Goal: Obtain resource: Obtain resource

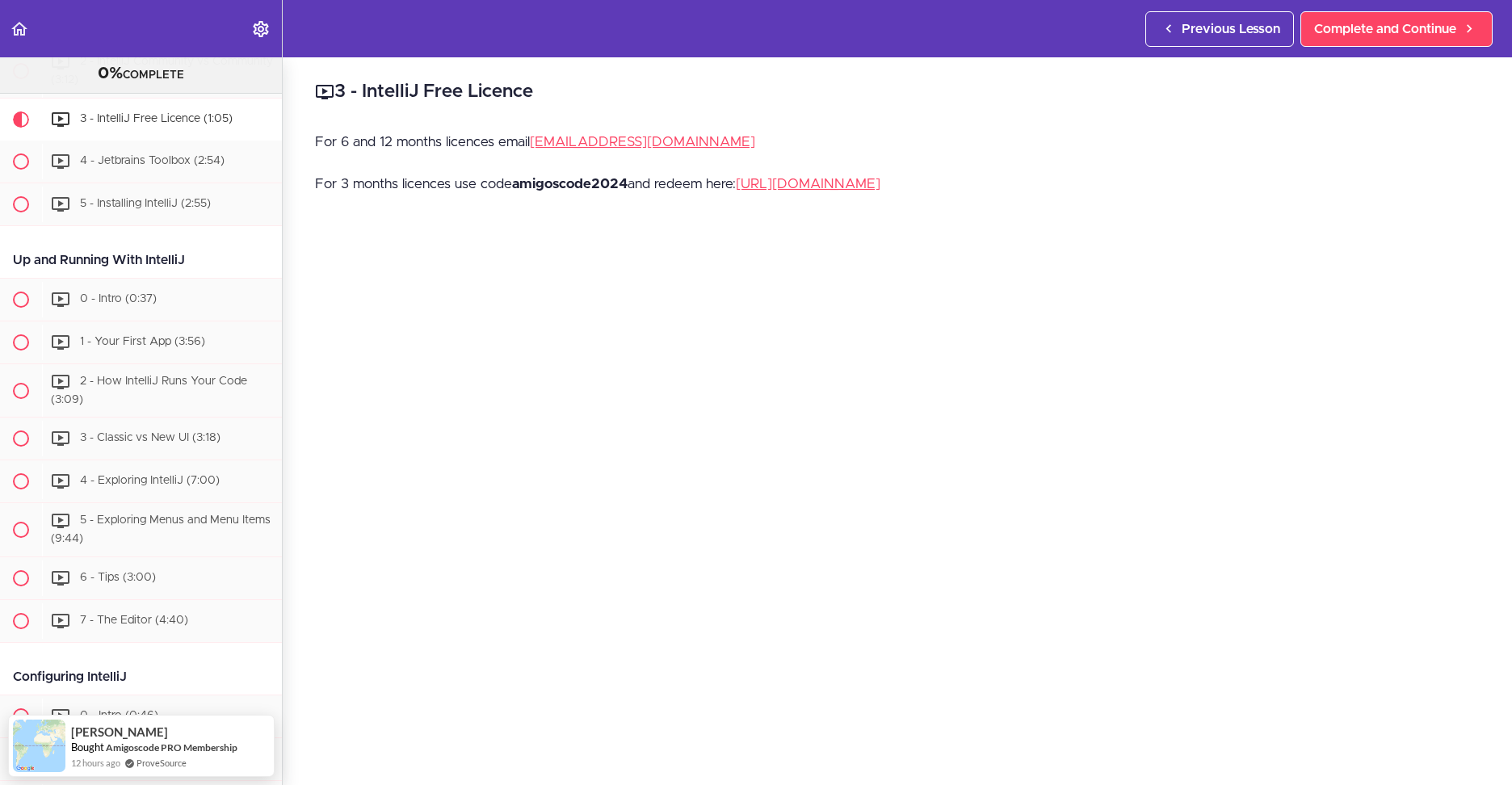
click at [562, 179] on strong "amigoscode2024" at bounding box center [569, 184] width 115 height 14
drag, startPoint x: 572, startPoint y: 179, endPoint x: 525, endPoint y: 231, distance: 70.1
click at [525, 231] on div "3 - IntelliJ Free Licence For 6 and 12 months licences email [EMAIL_ADDRESS][DO…" at bounding box center [897, 421] width 1229 height 727
click at [500, 141] on p "For 6 and 12 months licences email [EMAIL_ADDRESS][DOMAIN_NAME]" at bounding box center [897, 142] width 1164 height 24
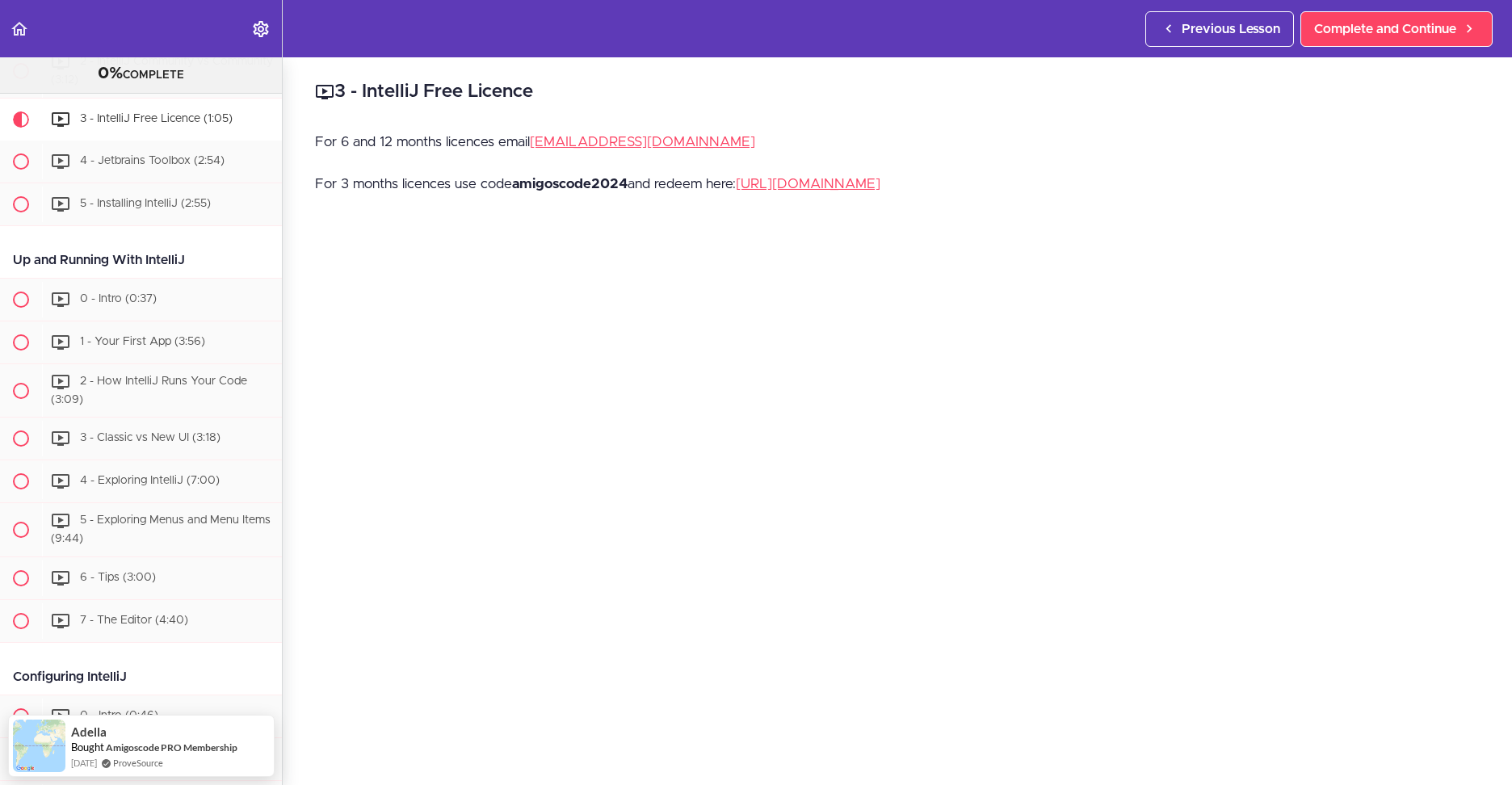
click at [500, 141] on p "For 6 and 12 months licences email [EMAIL_ADDRESS][DOMAIN_NAME]" at bounding box center [897, 142] width 1164 height 24
copy p "For 6 and 12 months licences email [EMAIL_ADDRESS][DOMAIN_NAME]"
click at [691, 132] on p "For 6 and 12 months licences email [EMAIL_ADDRESS][DOMAIN_NAME]" at bounding box center [897, 142] width 1164 height 24
click at [709, 144] on p "For 6 and 12 months licences email [EMAIL_ADDRESS][DOMAIN_NAME]" at bounding box center [897, 142] width 1164 height 24
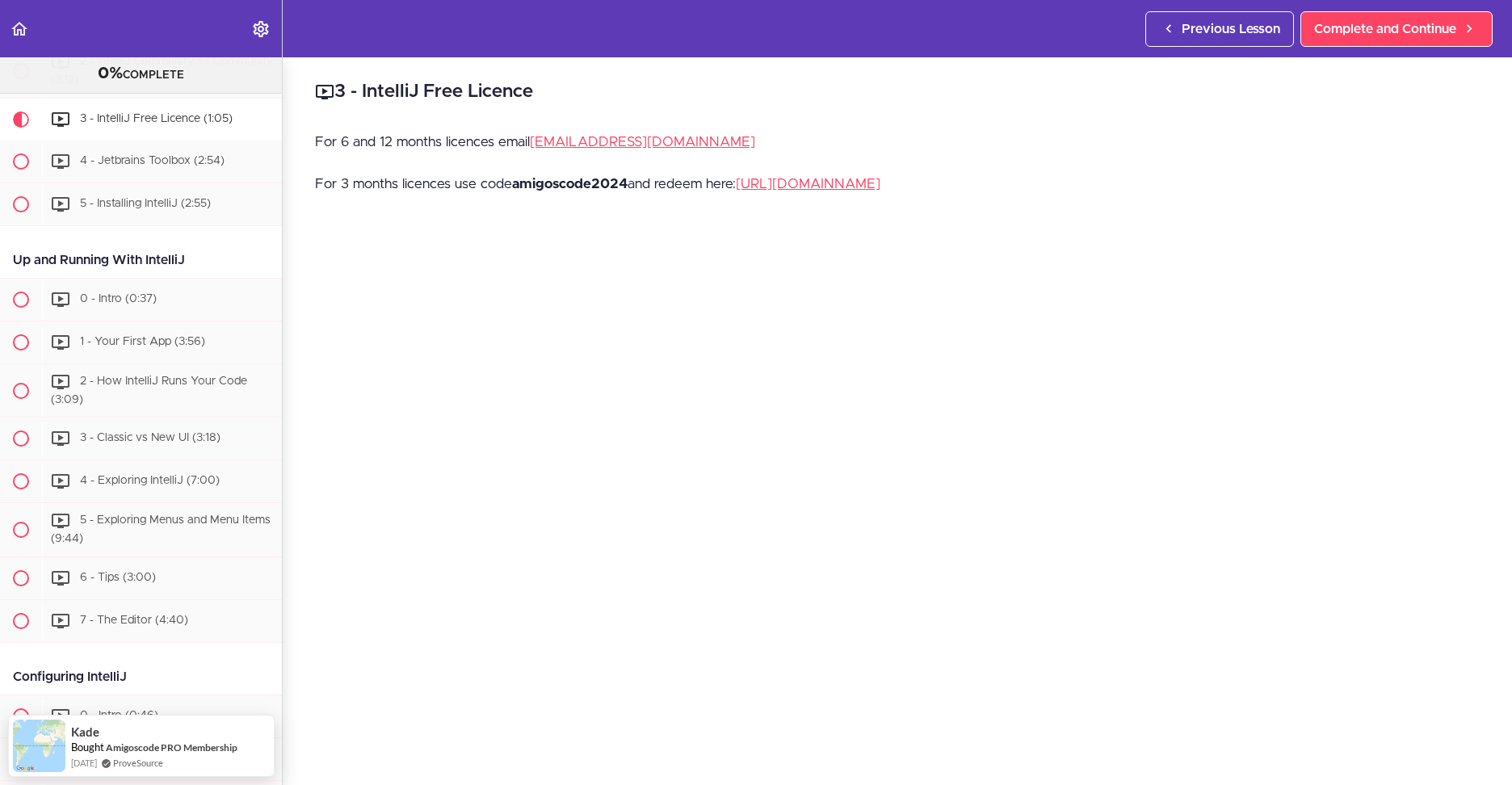
click at [673, 89] on h2 "3 - IntelliJ Free Licence" at bounding box center [897, 92] width 1164 height 27
drag, startPoint x: 698, startPoint y: 143, endPoint x: 536, endPoint y: 145, distance: 162.0
click at [536, 145] on p "For 6 and 12 months licences email [EMAIL_ADDRESS][DOMAIN_NAME]" at bounding box center [897, 142] width 1164 height 24
copy link "[EMAIL_ADDRESS][DOMAIN_NAME]"
drag, startPoint x: 693, startPoint y: 161, endPoint x: 673, endPoint y: 161, distance: 20.0
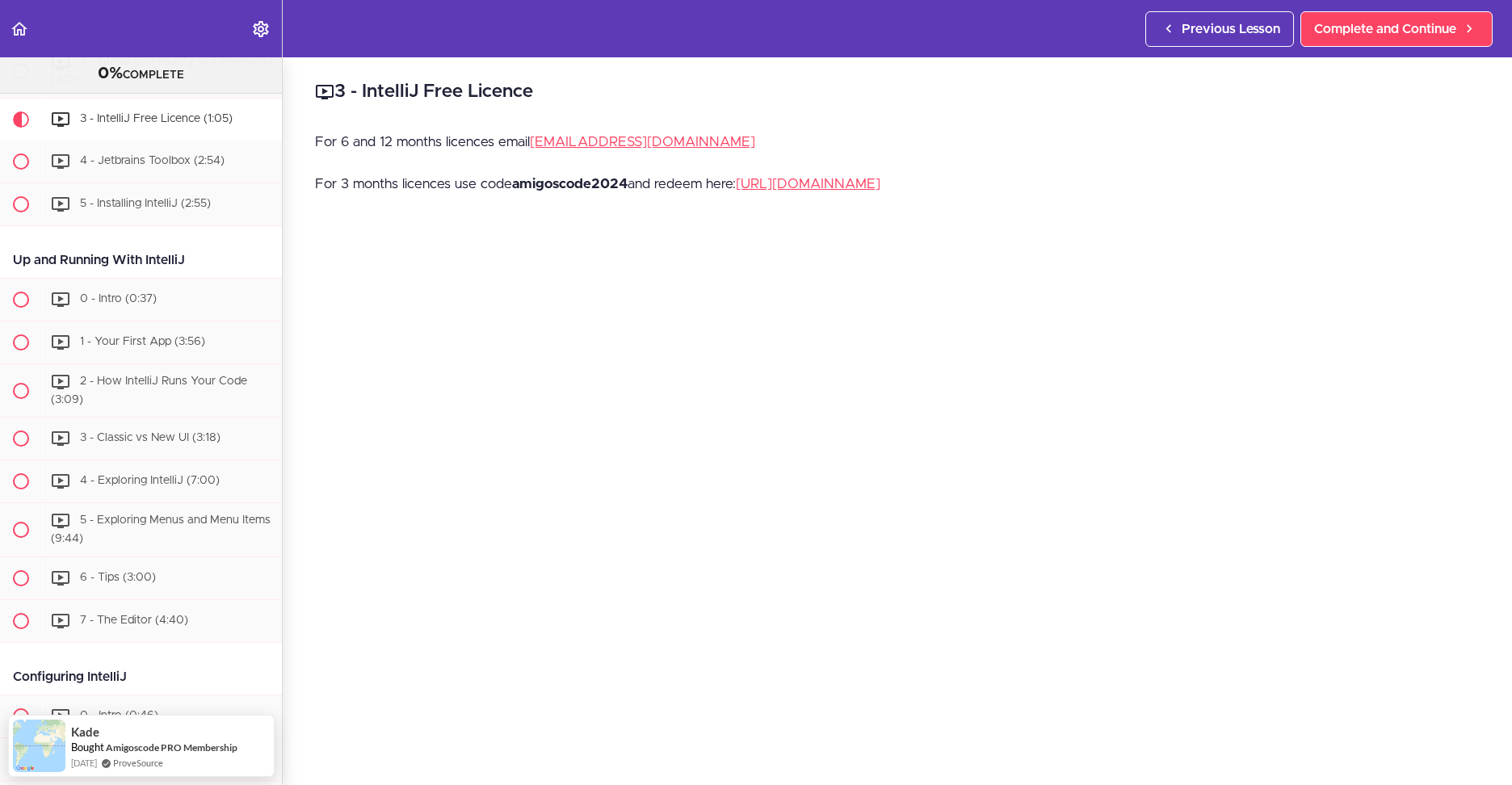
click at [693, 161] on div "For 6 and 12 months licences email [EMAIL_ADDRESS][DOMAIN_NAME] For 3 months li…" at bounding box center [897, 172] width 1164 height 84
drag, startPoint x: 374, startPoint y: 91, endPoint x: 428, endPoint y: 86, distance: 54.2
click at [428, 86] on h2 "3 - IntelliJ Free Licence" at bounding box center [897, 92] width 1164 height 27
click at [387, 81] on h2 "3 - IntelliJ Free Licence" at bounding box center [897, 92] width 1164 height 27
drag, startPoint x: 378, startPoint y: 90, endPoint x: 430, endPoint y: 86, distance: 52.2
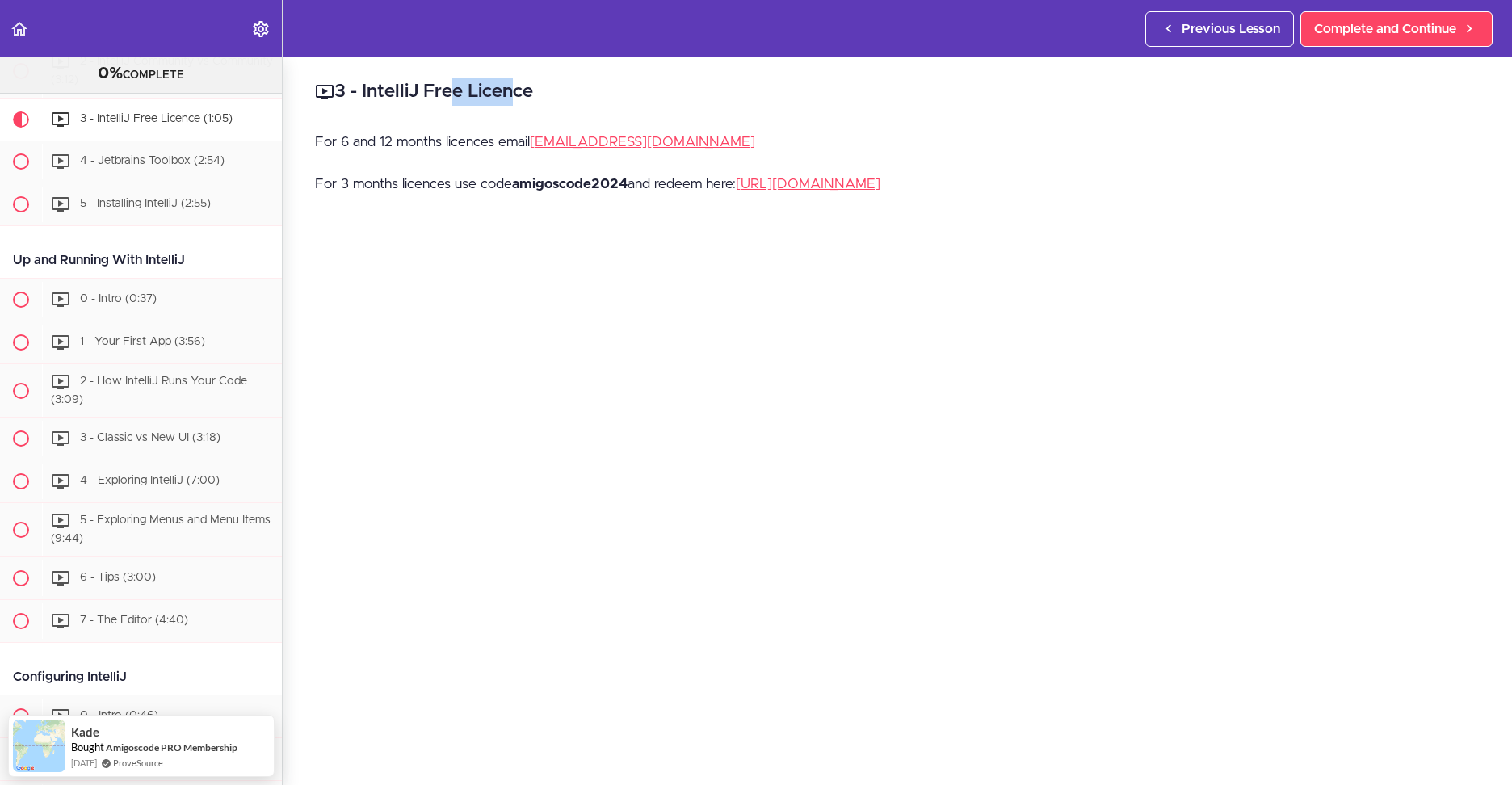
click at [430, 86] on h2 "3 - IntelliJ Free Licence" at bounding box center [897, 92] width 1164 height 27
drag, startPoint x: 375, startPoint y: 86, endPoint x: 431, endPoint y: 93, distance: 56.4
click at [431, 93] on h2 "3 - IntelliJ Free Licence" at bounding box center [897, 92] width 1164 height 27
copy h2 "IntelliJ"
